Goal: Task Accomplishment & Management: Manage account settings

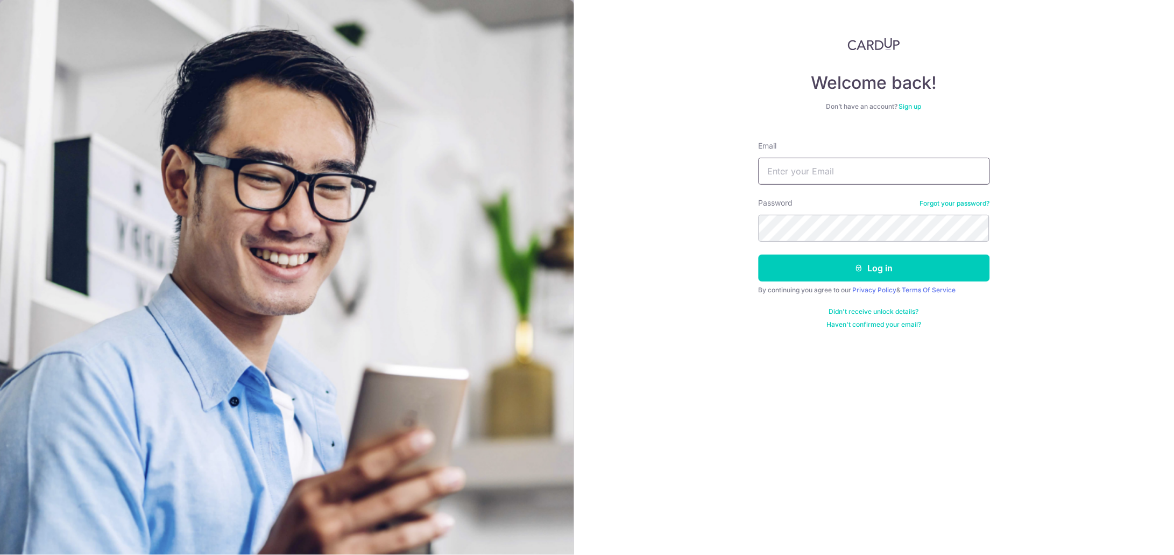
type input "[EMAIL_ADDRESS][DOMAIN_NAME]"
click at [807, 280] on button "Log in" at bounding box center [874, 268] width 231 height 27
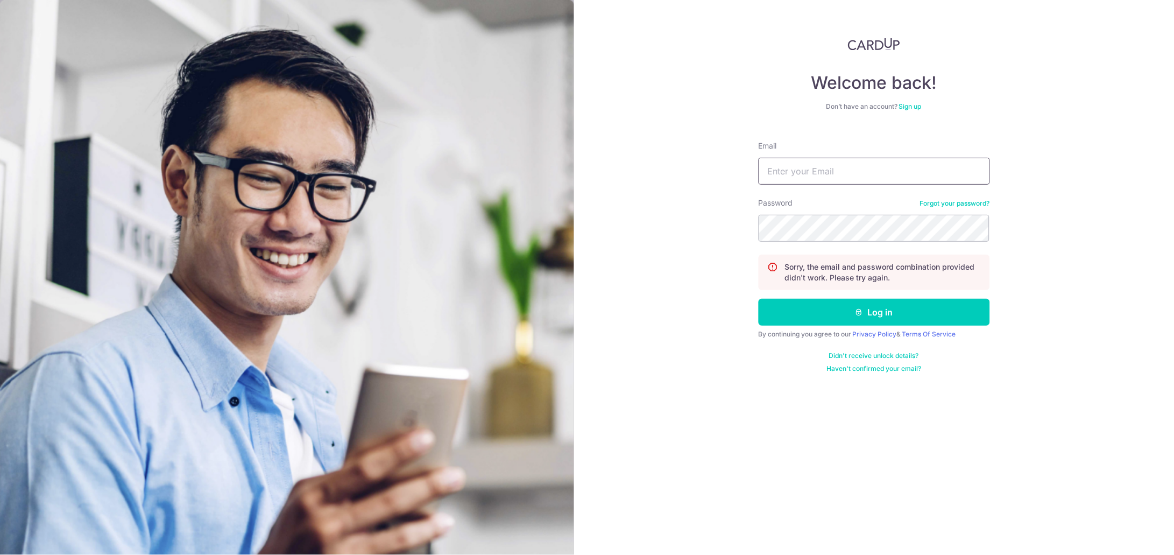
click at [809, 178] on input "Email" at bounding box center [874, 171] width 231 height 27
type input "[EMAIL_ADDRESS][DOMAIN_NAME]"
click at [824, 312] on button "Log in" at bounding box center [874, 312] width 231 height 27
